Goal: Entertainment & Leisure: Consume media (video, audio)

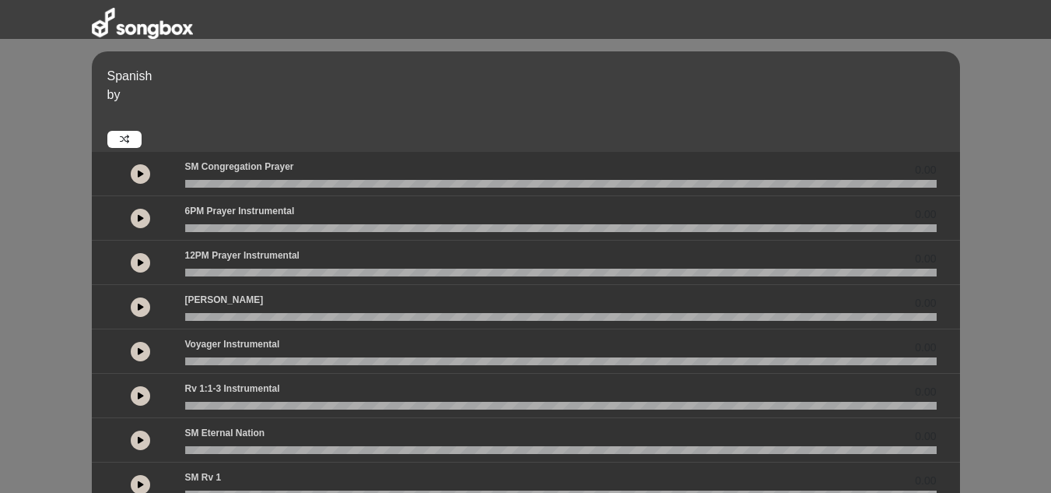
click at [140, 259] on icon at bounding box center [141, 262] width 6 height 8
click at [143, 177] on icon at bounding box center [141, 174] width 6 height 8
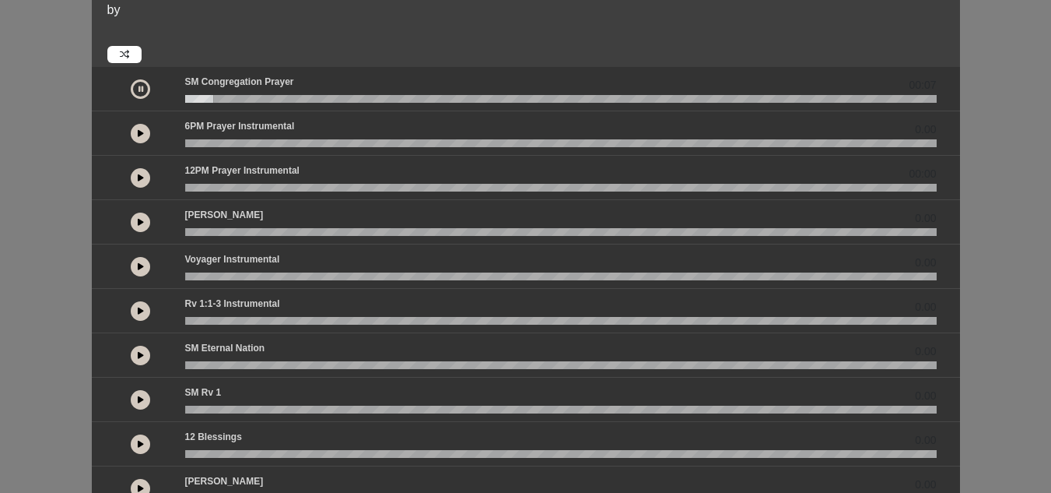
scroll to position [82, 0]
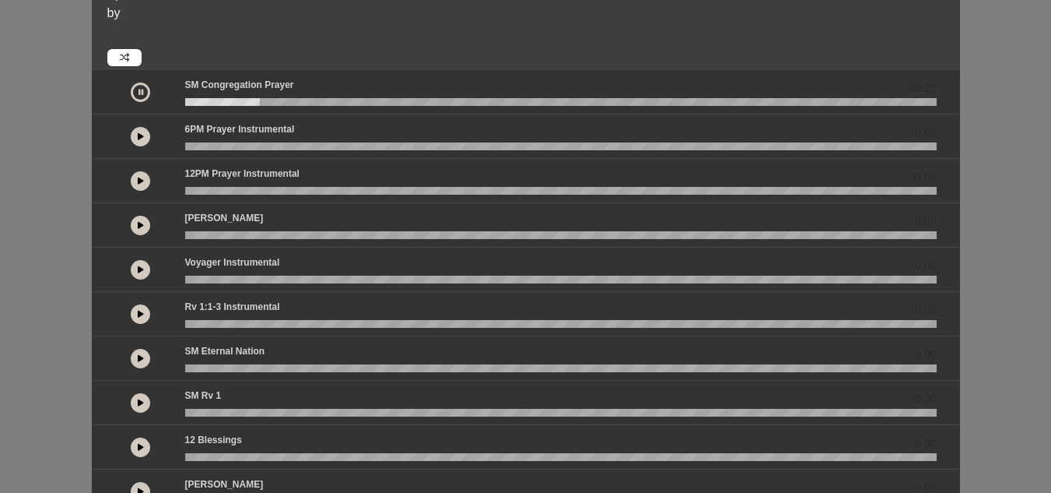
drag, startPoint x: 207, startPoint y: 101, endPoint x: 181, endPoint y: 101, distance: 25.7
click at [181, 101] on div at bounding box center [561, 102] width 770 height 8
drag, startPoint x: 256, startPoint y: 97, endPoint x: 170, endPoint y: 96, distance: 85.6
click at [170, 96] on div "00:21" at bounding box center [526, 92] width 840 height 28
click at [202, 100] on wave at bounding box center [561, 102] width 752 height 8
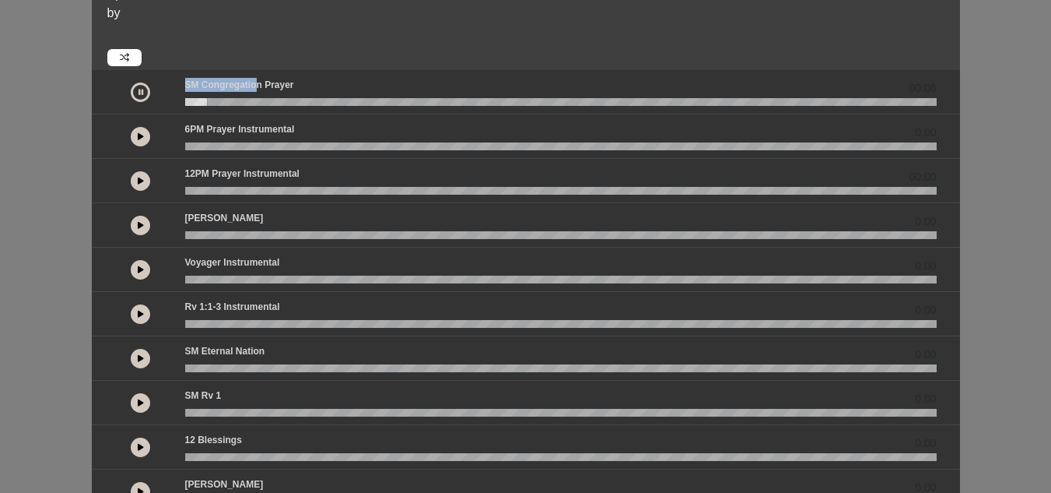
drag, startPoint x: 192, startPoint y: 100, endPoint x: 172, endPoint y: 103, distance: 20.4
click at [172, 103] on div "00:06" at bounding box center [526, 92] width 840 height 28
drag, startPoint x: 210, startPoint y: 103, endPoint x: 198, endPoint y: 103, distance: 11.7
click at [199, 103] on wave at bounding box center [561, 102] width 752 height 8
click at [198, 102] on wave at bounding box center [561, 102] width 752 height 8
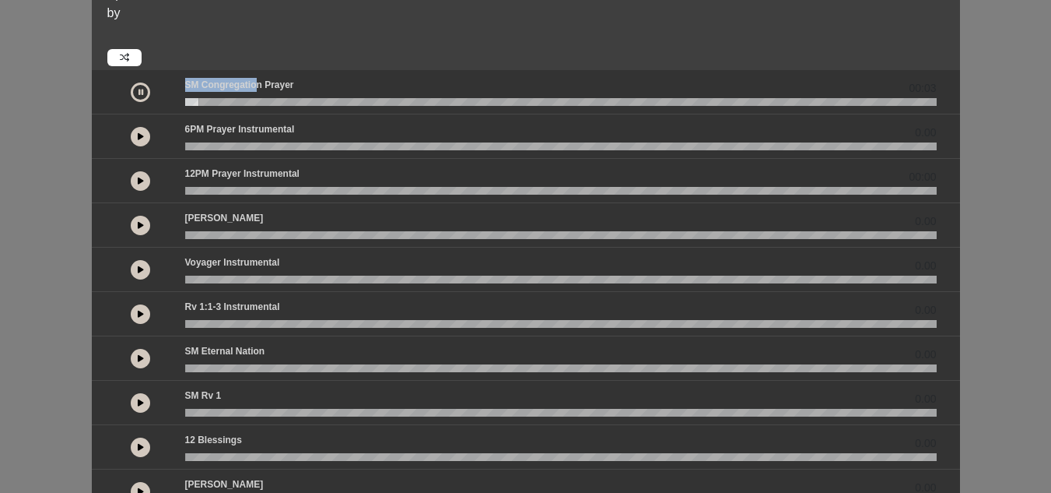
click at [195, 102] on wave at bounding box center [561, 102] width 752 height 8
click at [192, 102] on wave at bounding box center [561, 102] width 752 height 8
click at [191, 102] on wave at bounding box center [561, 102] width 752 height 8
click at [188, 102] on wave at bounding box center [561, 102] width 752 height 8
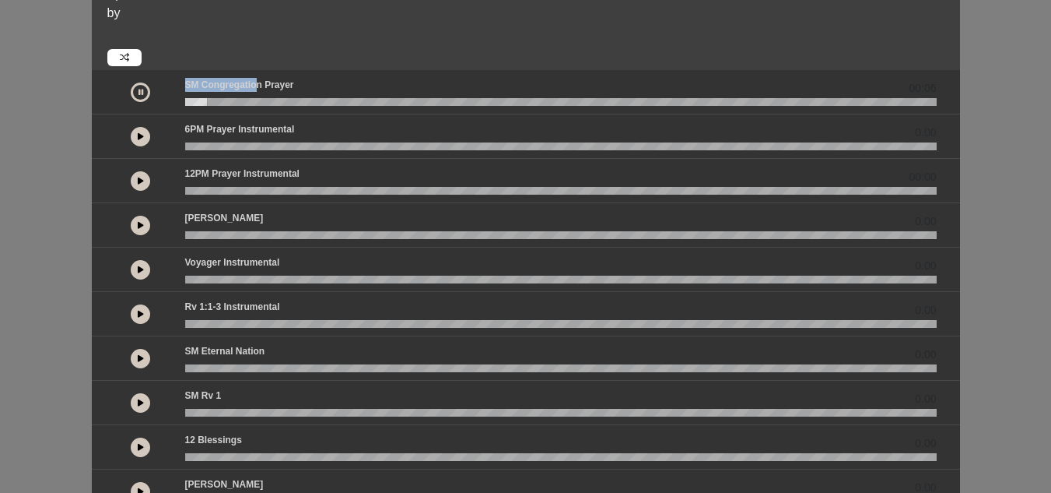
click at [412, 100] on wave at bounding box center [561, 102] width 752 height 8
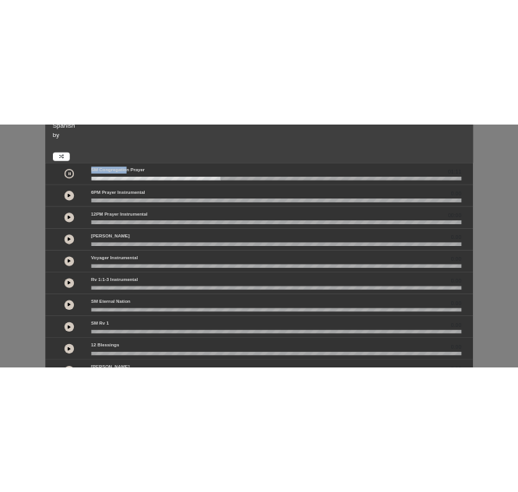
scroll to position [0, 0]
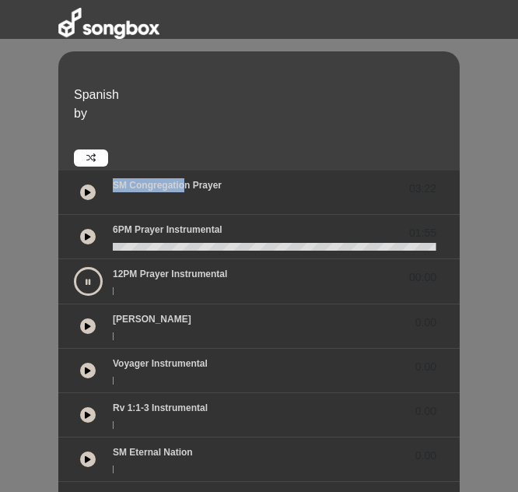
click at [93, 238] on button at bounding box center [88, 237] width 16 height 16
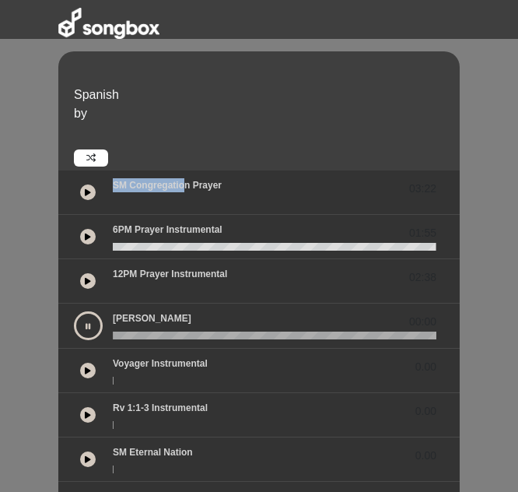
click at [86, 236] on icon at bounding box center [88, 237] width 6 height 8
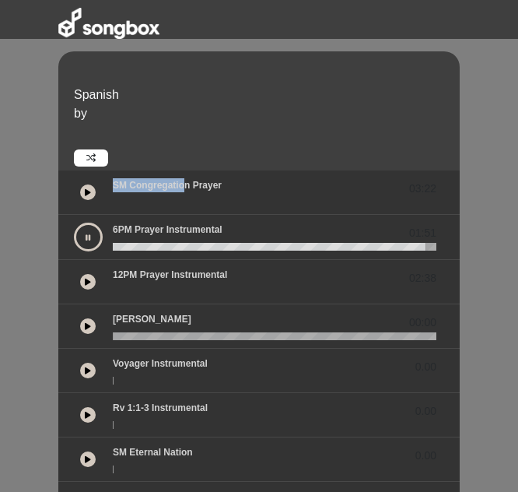
click at [89, 242] on button at bounding box center [88, 237] width 29 height 29
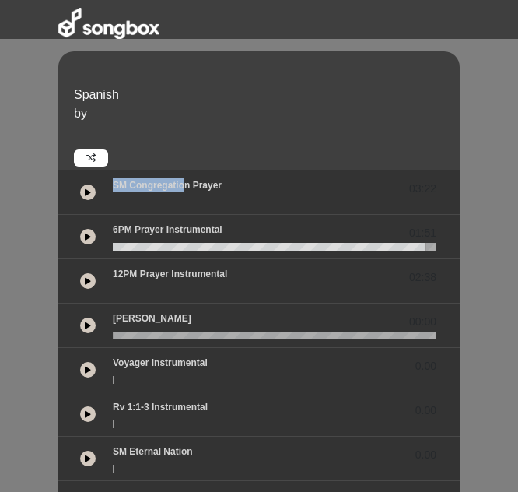
click at [89, 192] on icon at bounding box center [88, 192] width 6 height 8
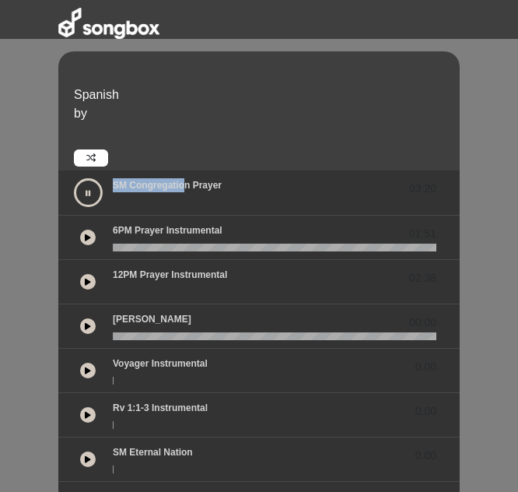
click at [95, 191] on button at bounding box center [88, 192] width 29 height 29
